Goal: Task Accomplishment & Management: Use online tool/utility

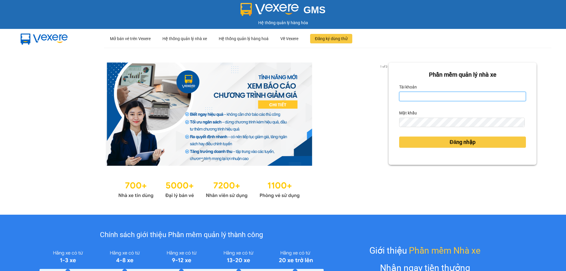
click at [453, 94] on input "Tài khoản" at bounding box center [462, 96] width 127 height 9
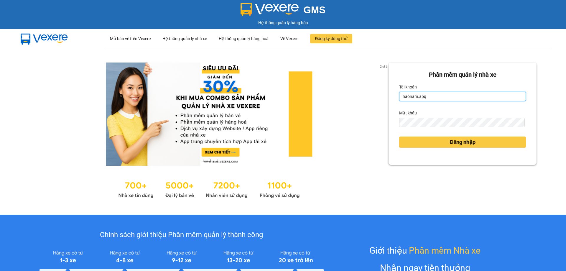
click at [437, 97] on input "haonam.apq" at bounding box center [462, 96] width 127 height 9
type input "h"
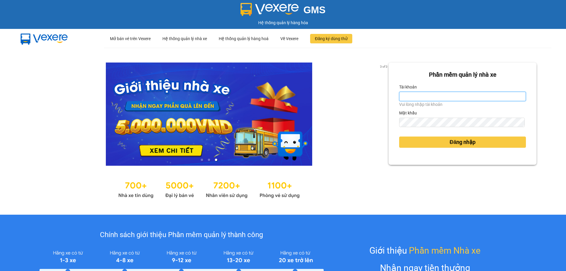
click at [429, 98] on input "Tài khoản" at bounding box center [462, 96] width 127 height 9
type input "hoangdinhlieu.apq"
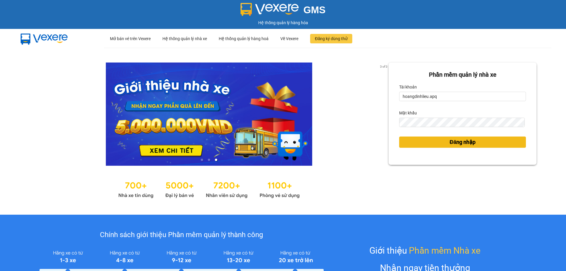
click at [477, 146] on button "Đăng nhập" at bounding box center [462, 141] width 127 height 11
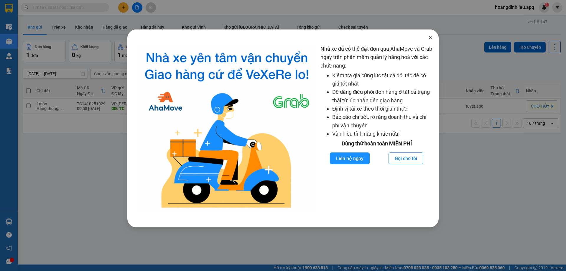
click at [431, 38] on icon "close" at bounding box center [430, 37] width 5 height 5
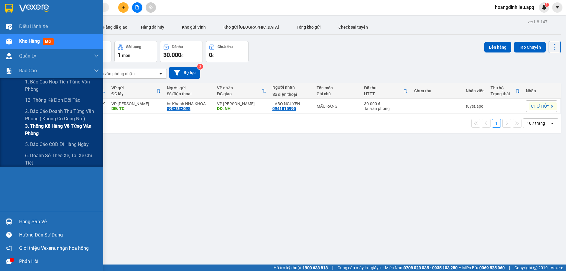
click at [39, 128] on span "3. Thống kê hàng về từng văn phòng" at bounding box center [62, 129] width 74 height 15
